Goal: Task Accomplishment & Management: Manage account settings

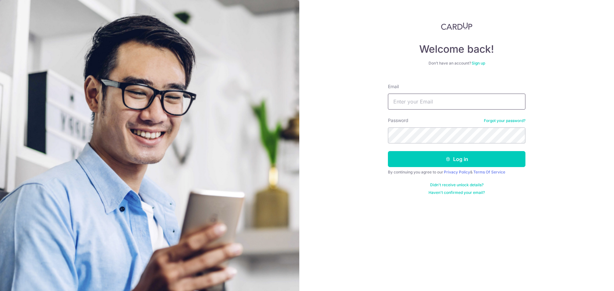
click at [414, 98] on input "Email" at bounding box center [456, 102] width 137 height 16
type input "[EMAIL_ADDRESS][DOMAIN_NAME]"
click at [388, 151] on button "Log in" at bounding box center [456, 159] width 137 height 16
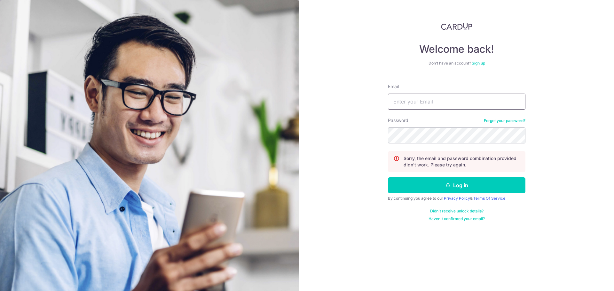
click at [437, 107] on input "Email" at bounding box center [456, 102] width 137 height 16
type input "[EMAIL_ADDRESS][DOMAIN_NAME]"
click at [388, 177] on button "Log in" at bounding box center [456, 185] width 137 height 16
click at [428, 104] on input "Email" at bounding box center [456, 102] width 137 height 16
type input "[EMAIL_ADDRESS][DOMAIN_NAME]"
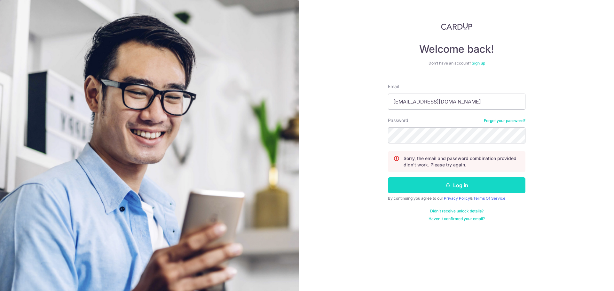
click at [479, 184] on button "Log in" at bounding box center [456, 185] width 137 height 16
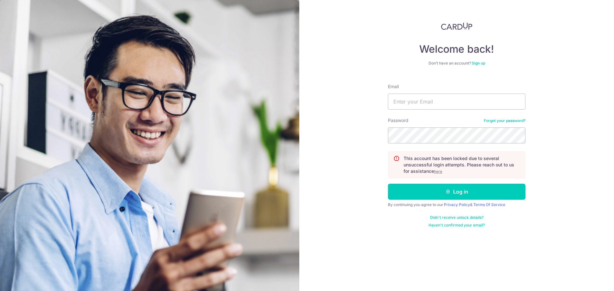
click at [440, 170] on u "here" at bounding box center [438, 171] width 8 height 5
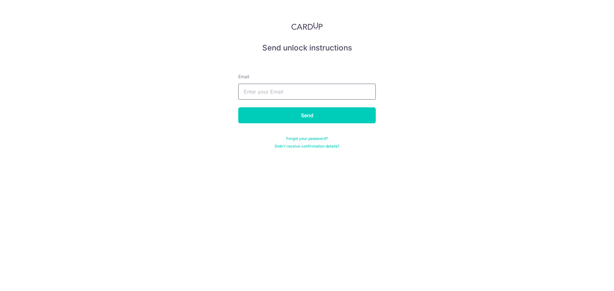
click at [270, 93] on input "text" at bounding box center [306, 92] width 137 height 16
type input "[EMAIL_ADDRESS][DOMAIN_NAME]"
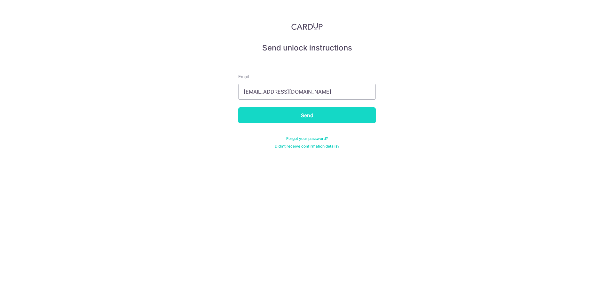
click at [303, 117] on input "Send" at bounding box center [306, 115] width 137 height 16
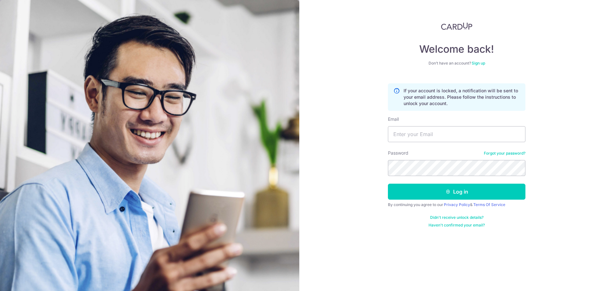
drag, startPoint x: 404, startPoint y: 90, endPoint x: 475, endPoint y: 110, distance: 73.8
click at [475, 110] on div "If your account is locked, a notification will be sent to your email address. P…" at bounding box center [456, 96] width 137 height 27
click at [461, 107] on div "If your account is locked, a notification will be sent to your email address. P…" at bounding box center [456, 96] width 137 height 27
click at [417, 135] on input "Email" at bounding box center [456, 134] width 137 height 16
type input "[EMAIL_ADDRESS][DOMAIN_NAME]"
